Goal: Information Seeking & Learning: Learn about a topic

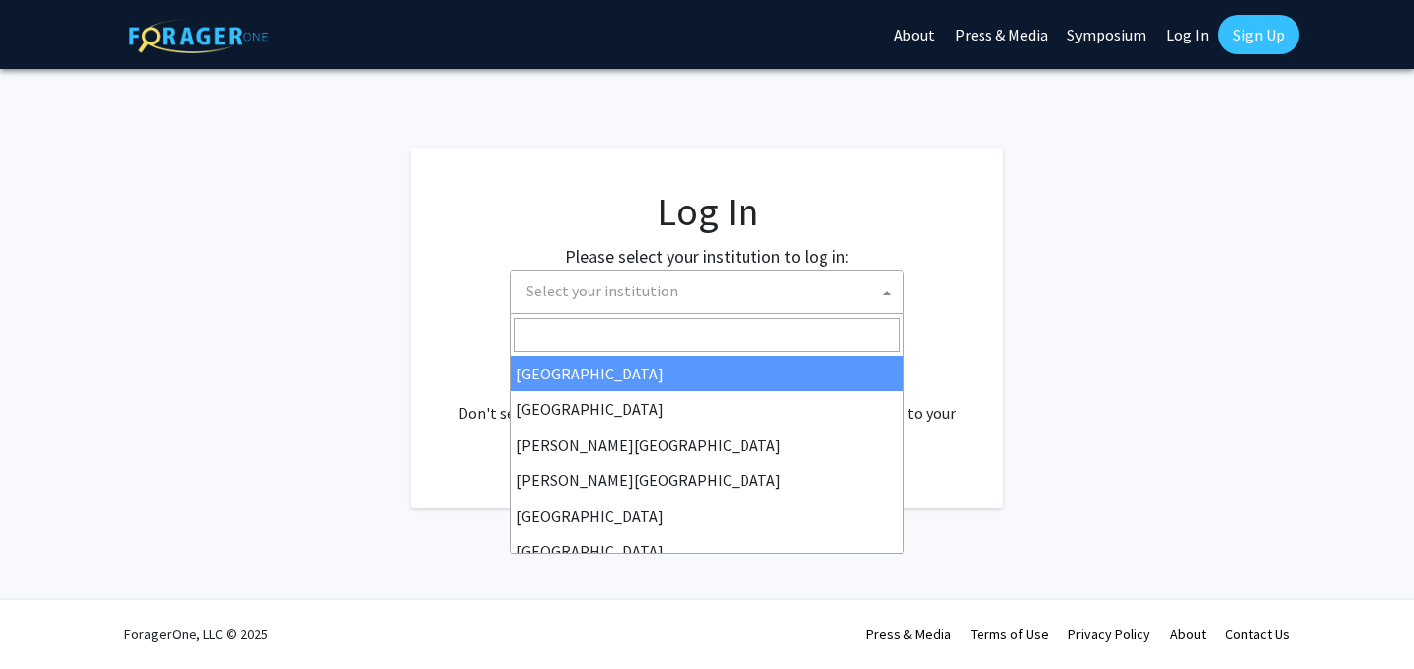
click at [685, 297] on span "Select your institution" at bounding box center [710, 291] width 385 height 40
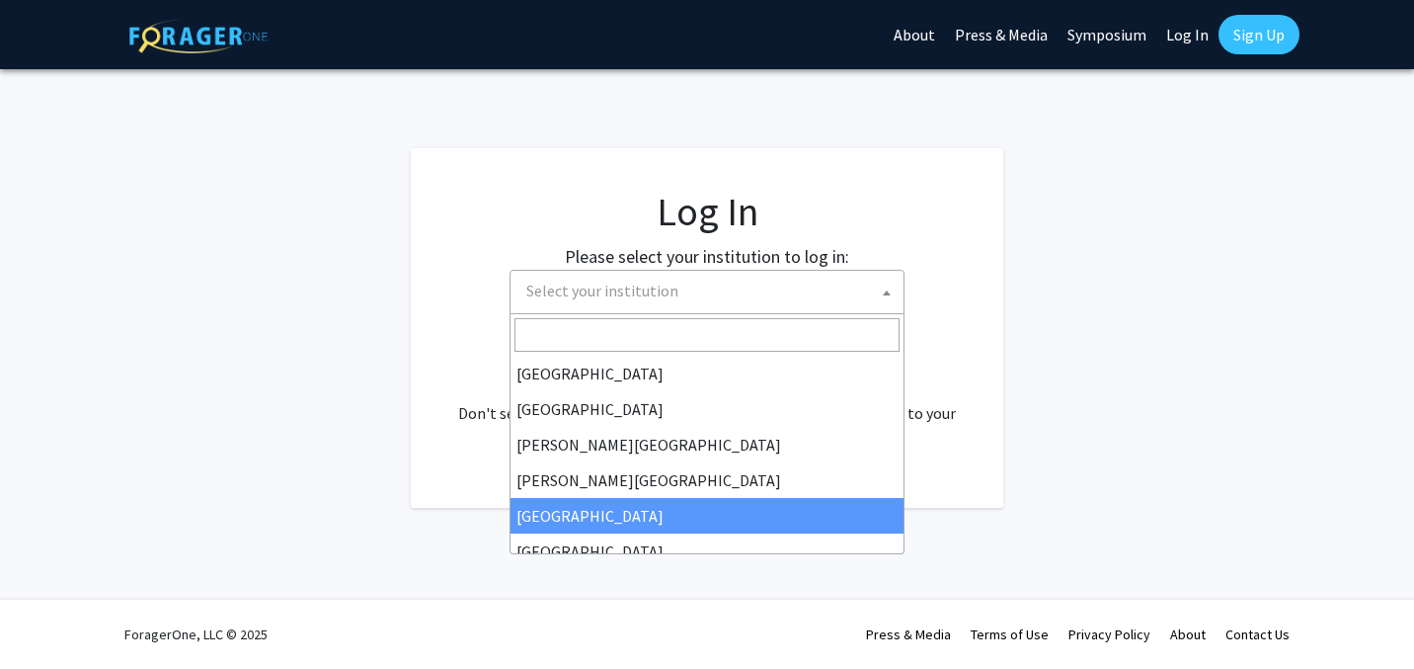
select select "6"
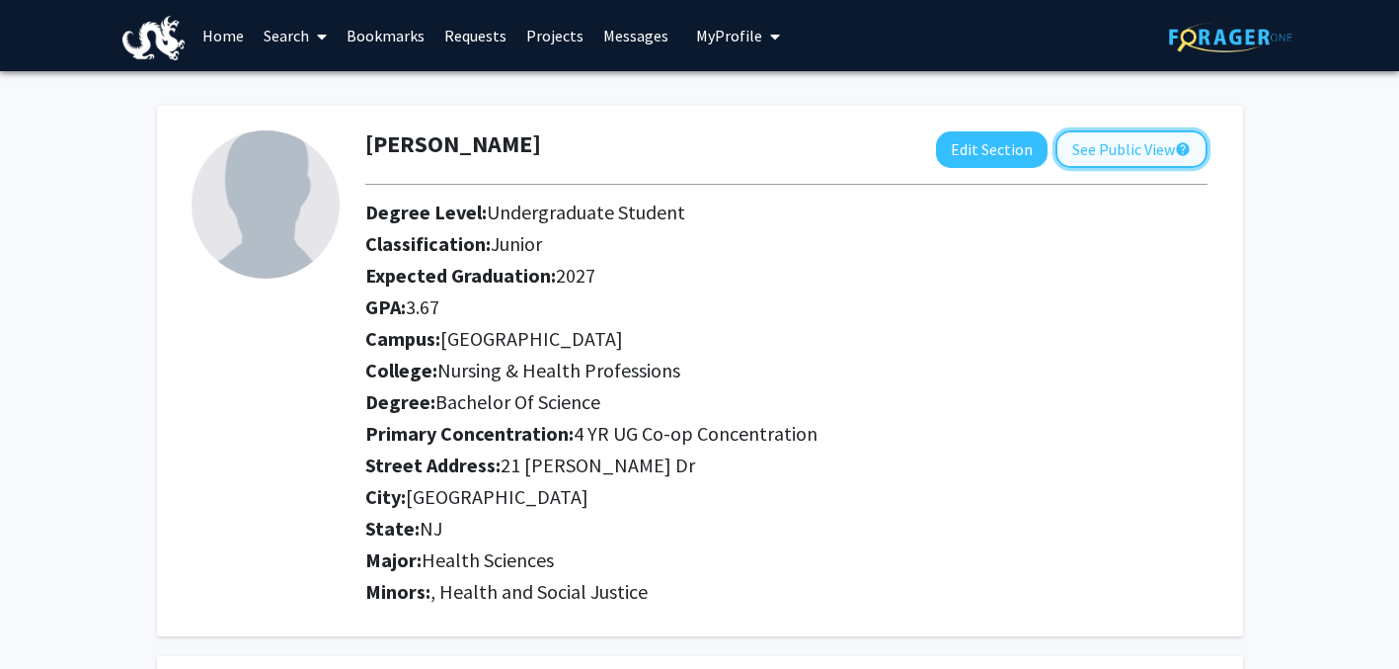
click at [1125, 134] on button "See Public View help" at bounding box center [1132, 149] width 152 height 38
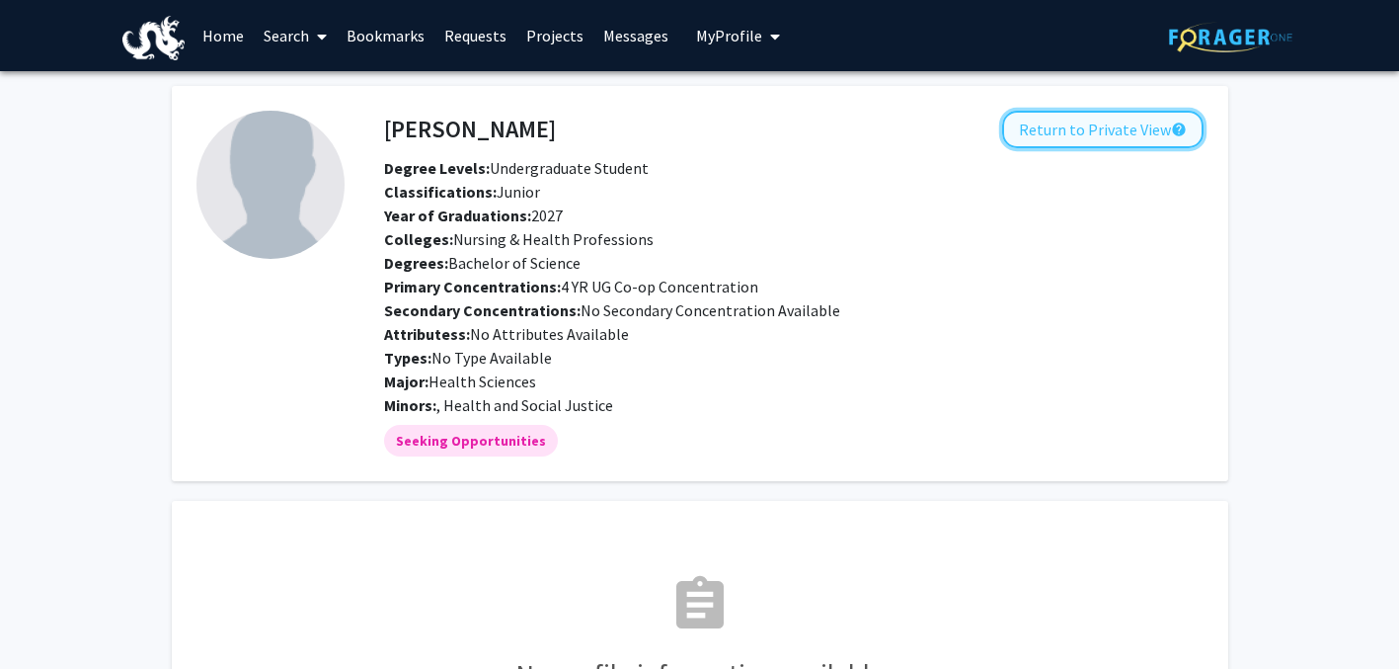
click at [1074, 142] on button "Return to Private View help" at bounding box center [1102, 130] width 201 height 38
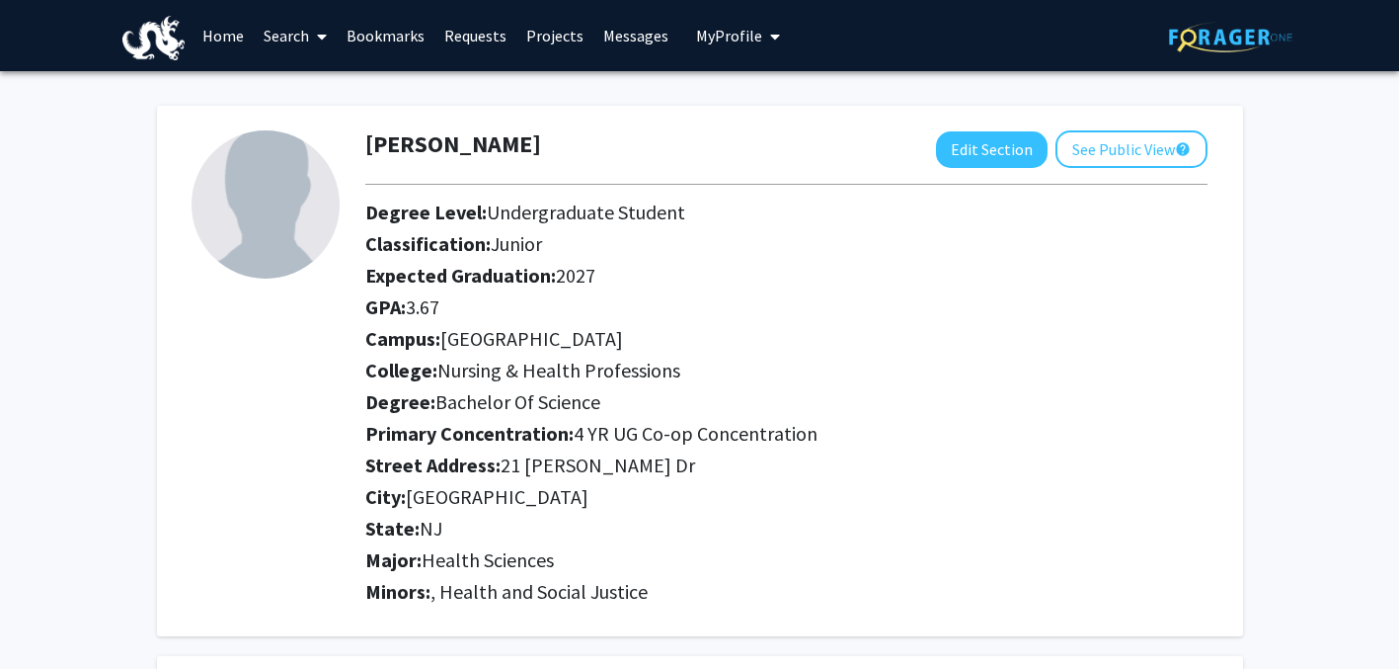
click at [299, 44] on link "Search" at bounding box center [295, 35] width 83 height 69
click at [536, 33] on link "Projects" at bounding box center [554, 35] width 77 height 69
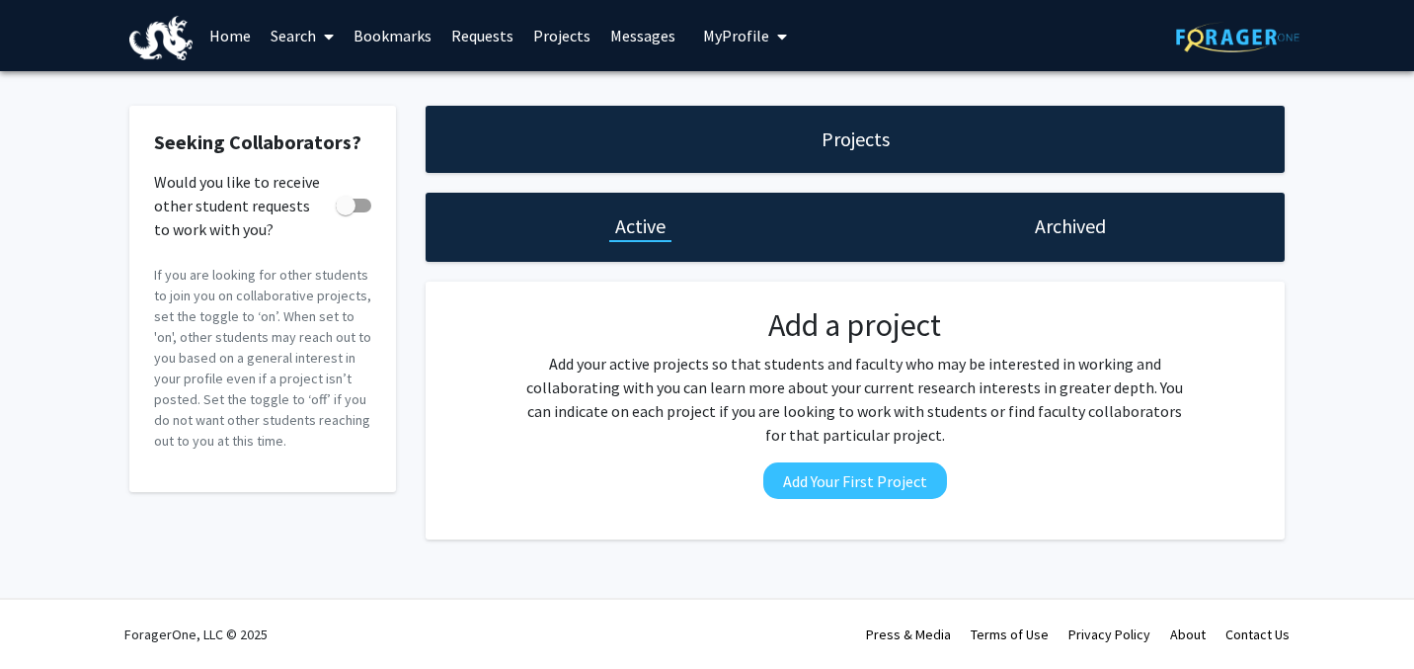
click at [320, 36] on span at bounding box center [325, 36] width 18 height 69
click at [309, 92] on span "Faculty/Staff" at bounding box center [333, 91] width 145 height 40
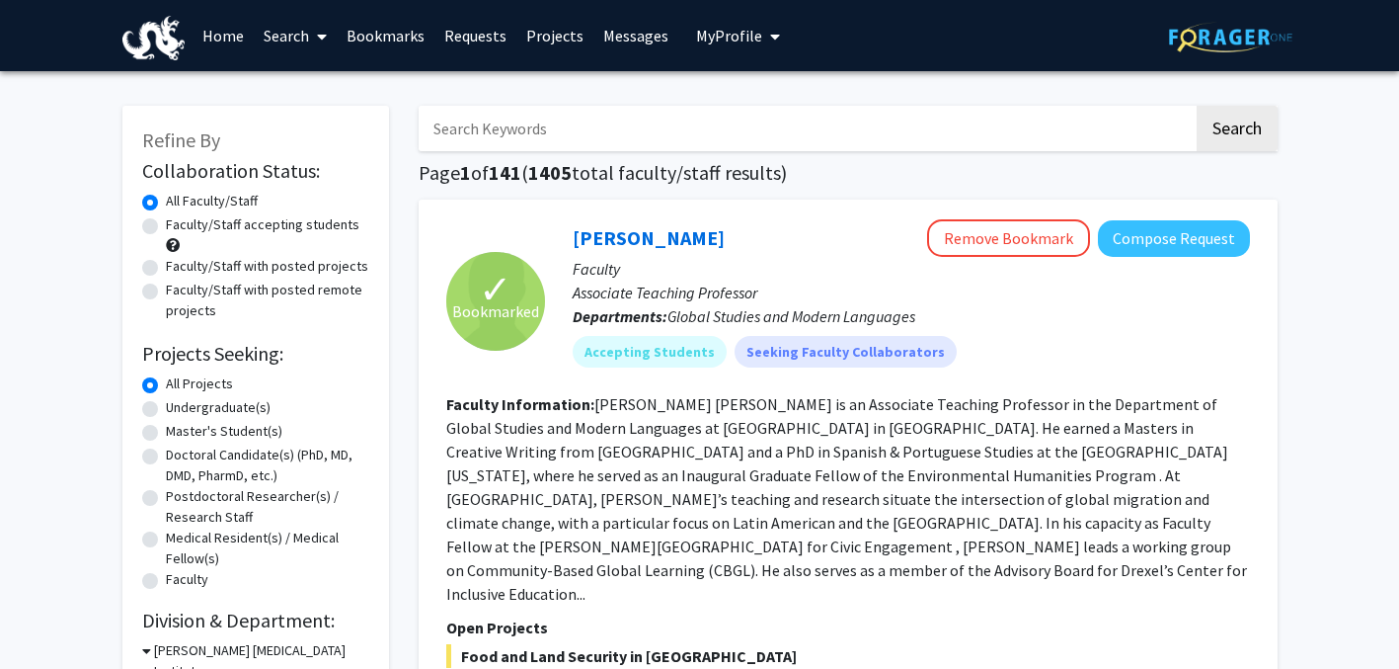
click at [251, 410] on label "Undergraduate(s)" at bounding box center [218, 407] width 105 height 21
click at [179, 410] on input "Undergraduate(s)" at bounding box center [172, 403] width 13 height 13
radio input "true"
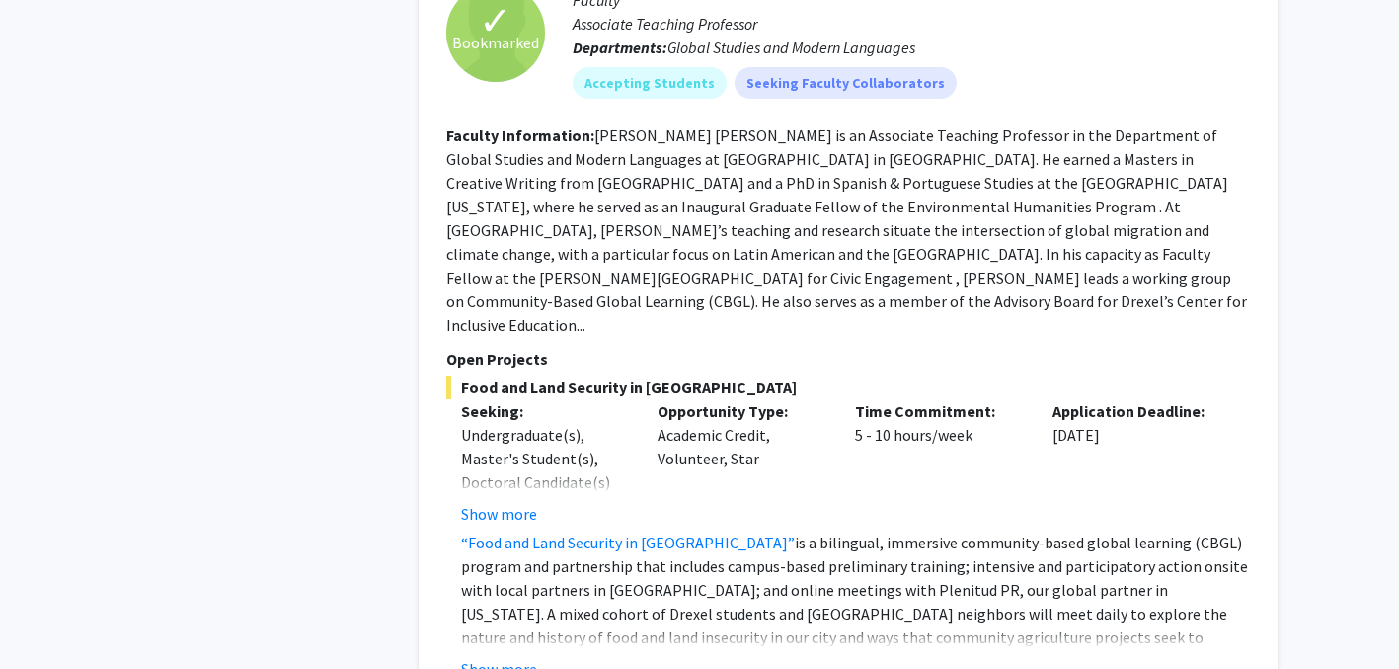
scroll to position [1859, 0]
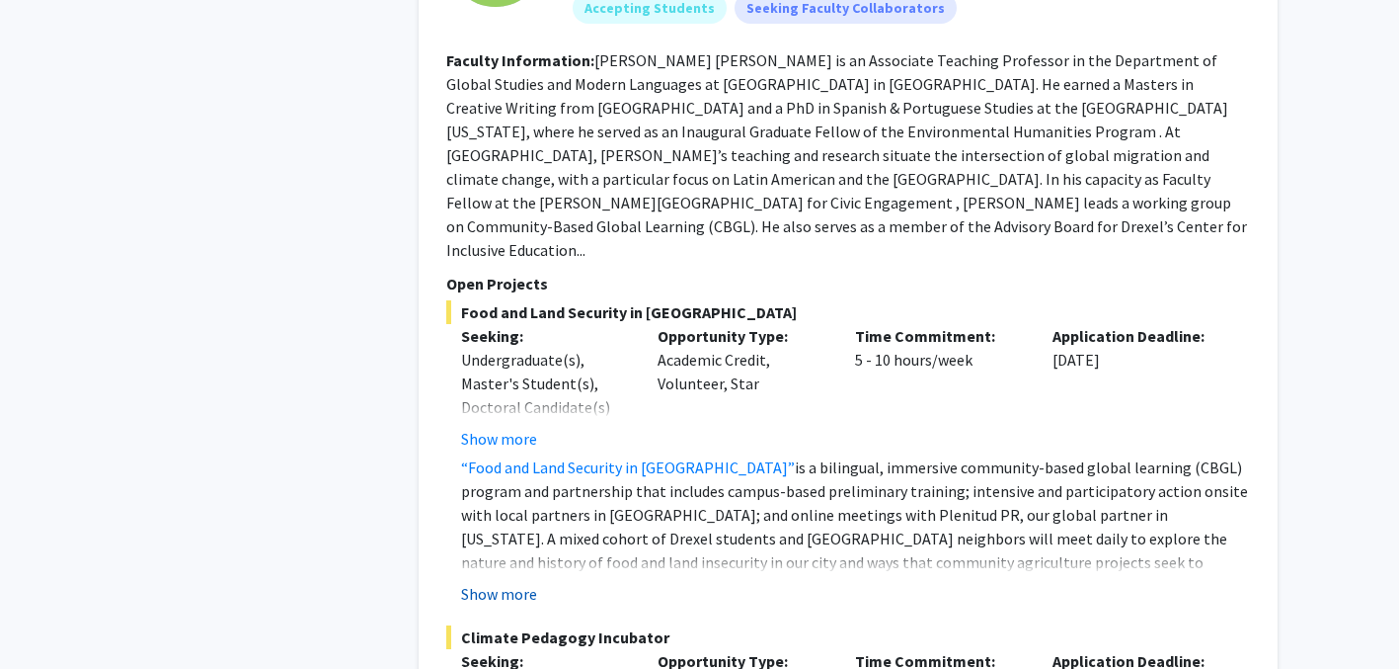
click at [506, 582] on button "Show more" at bounding box center [499, 594] width 76 height 24
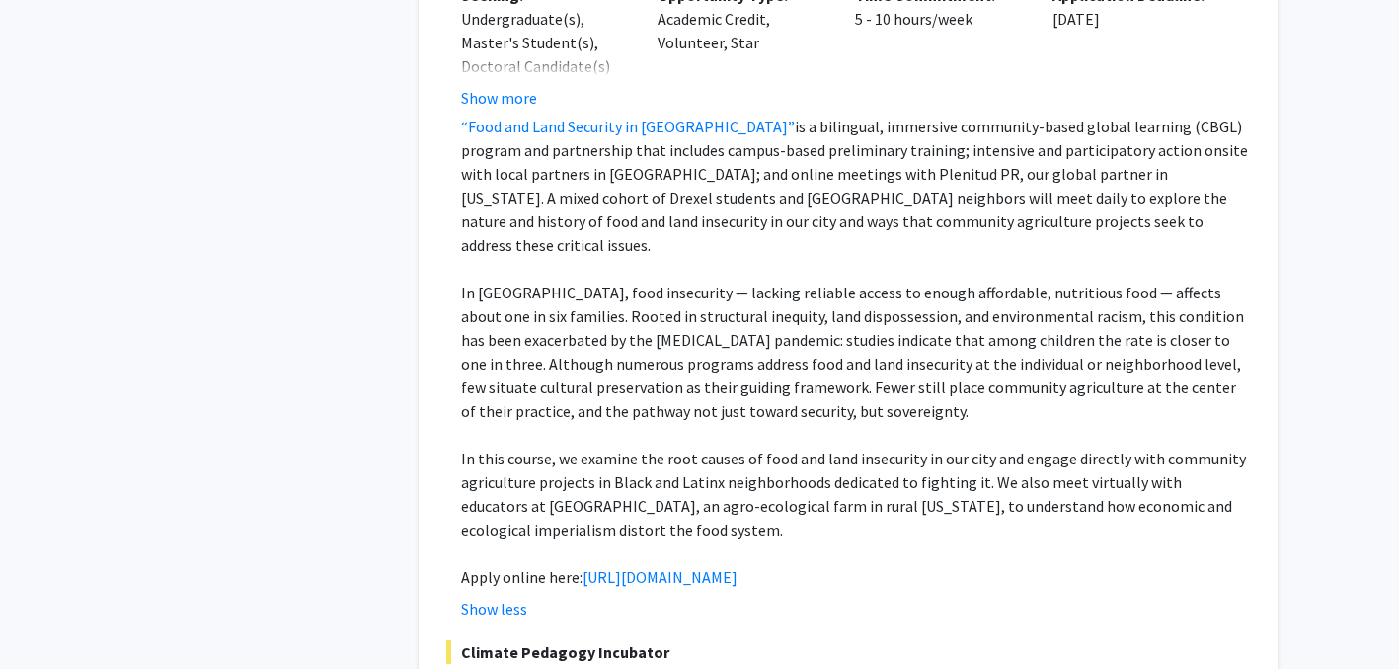
scroll to position [2228, 0]
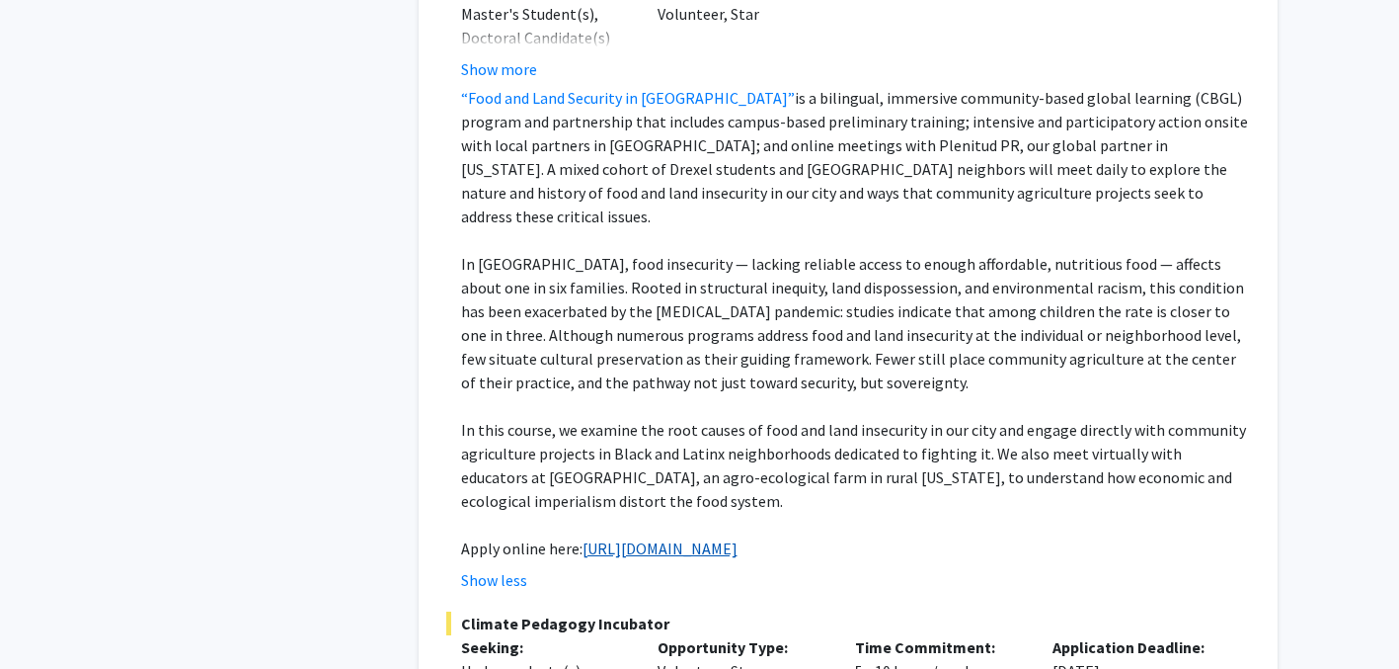
click at [738, 538] on link "[URL][DOMAIN_NAME]" at bounding box center [660, 548] width 155 height 20
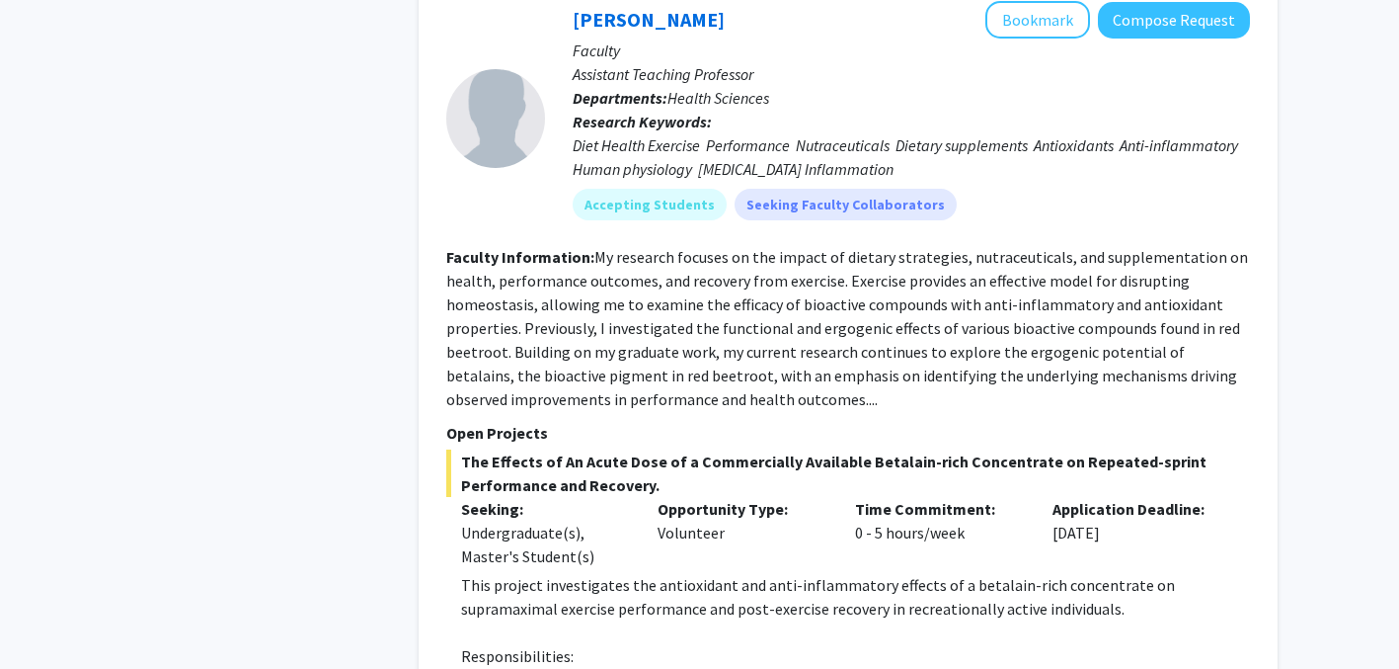
scroll to position [4686, 0]
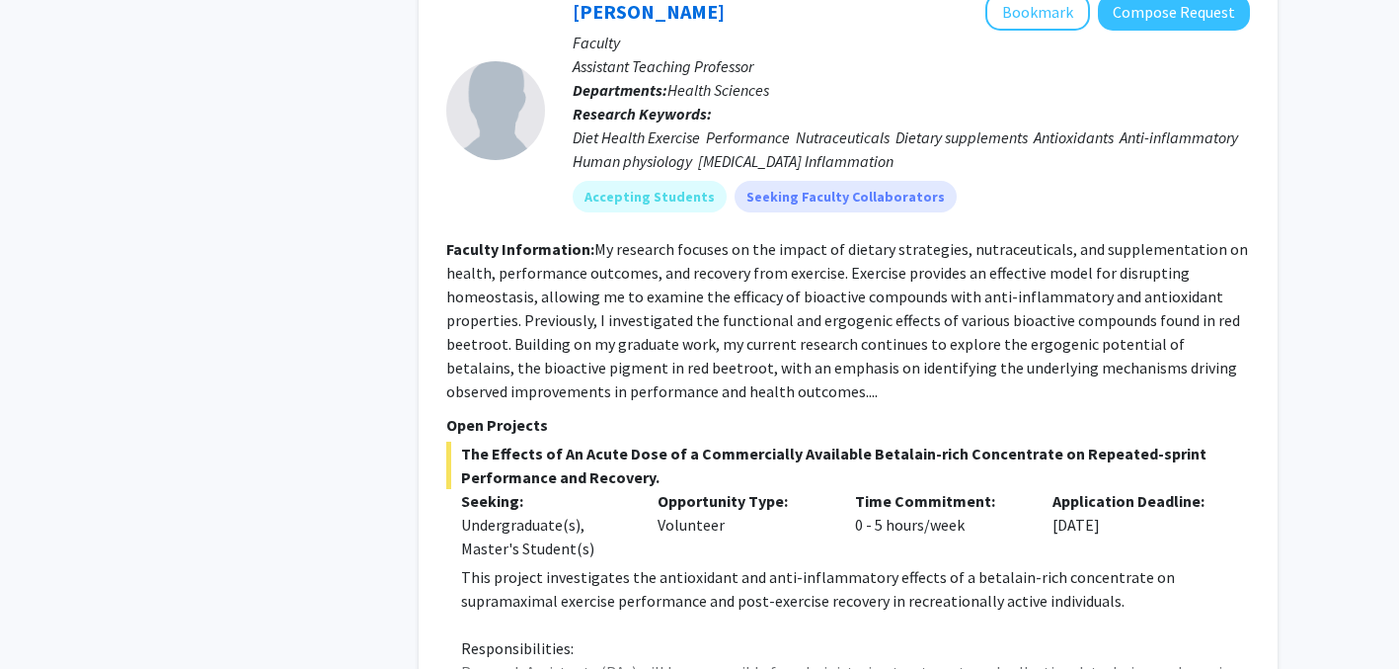
click at [1398, 338] on div "Refine By Collaboration Status: Collaboration Status All Faculty/Staff Collabor…" at bounding box center [699, 249] width 1399 height 9728
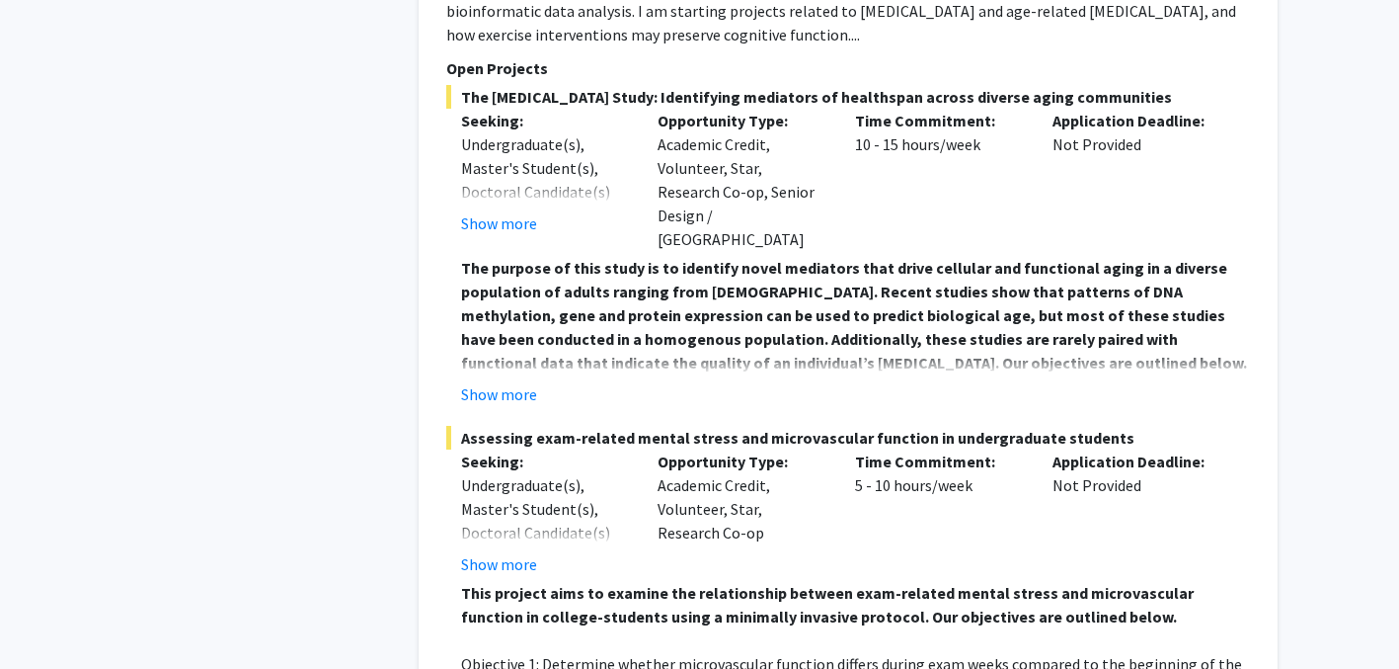
scroll to position [5855, 0]
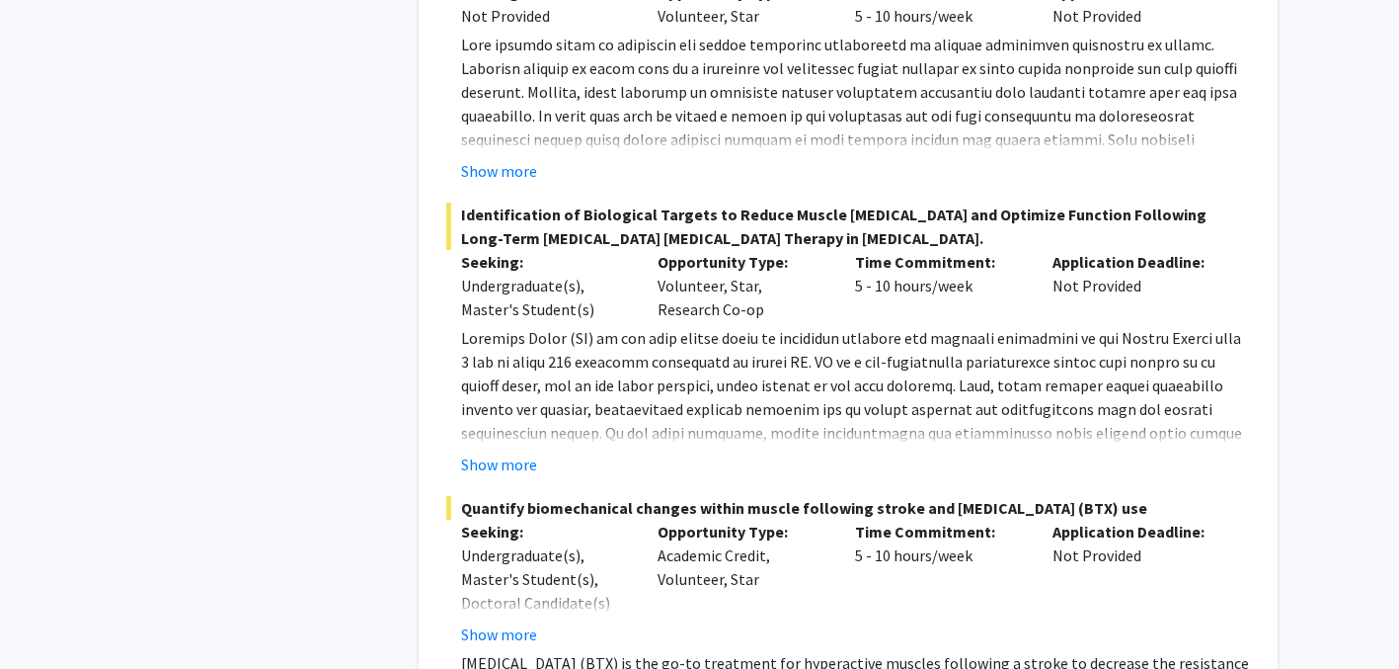
scroll to position [9316, 0]
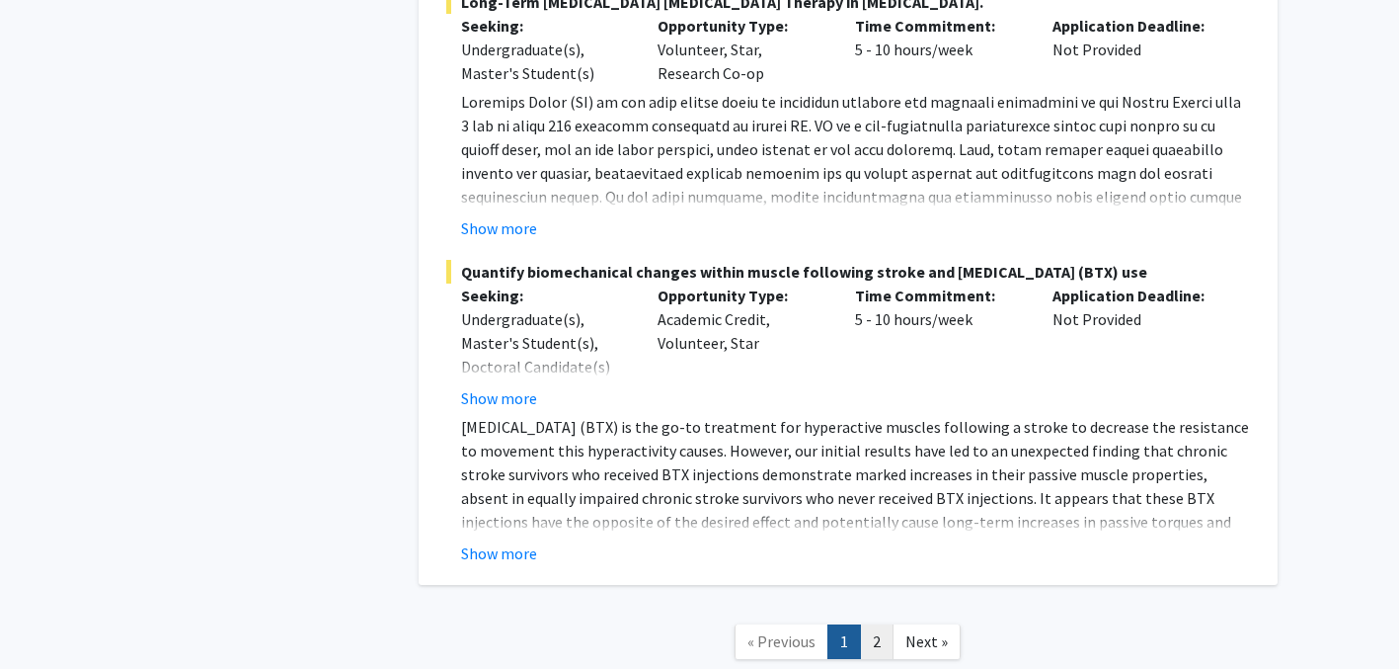
click at [876, 624] on link "2" at bounding box center [877, 641] width 34 height 35
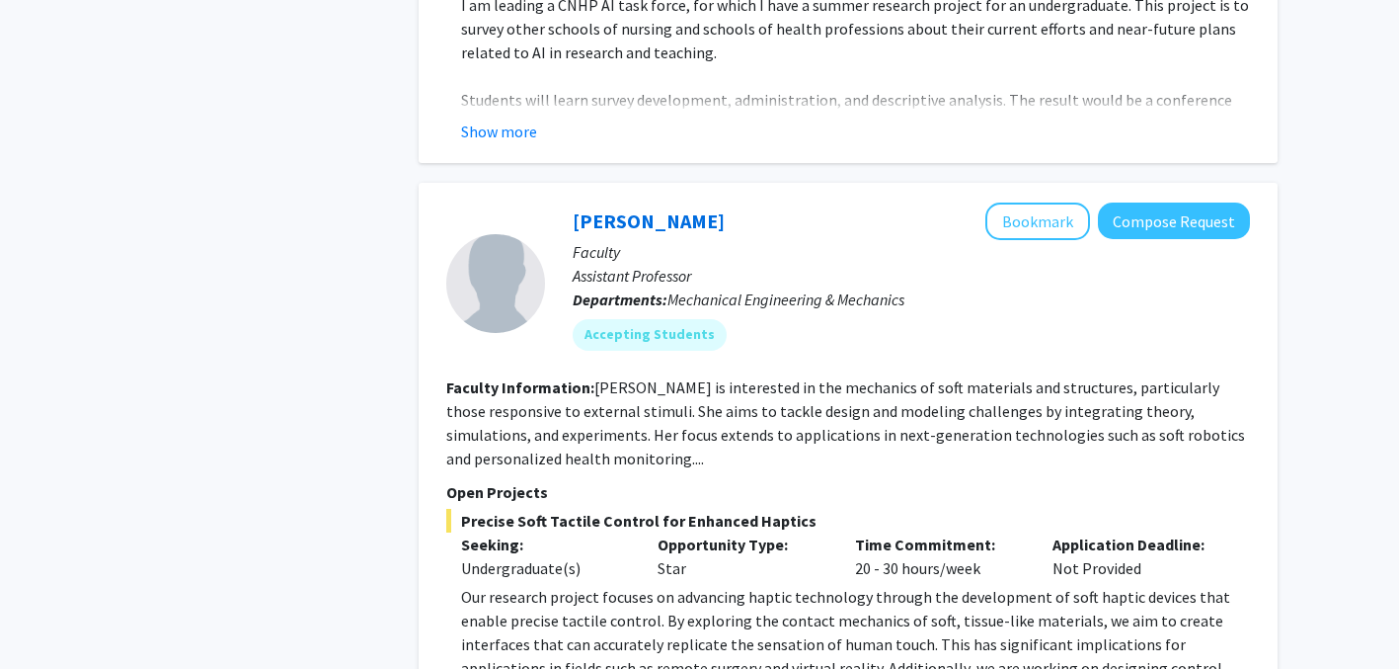
scroll to position [4990, 0]
